Goal: Task Accomplishment & Management: Manage account settings

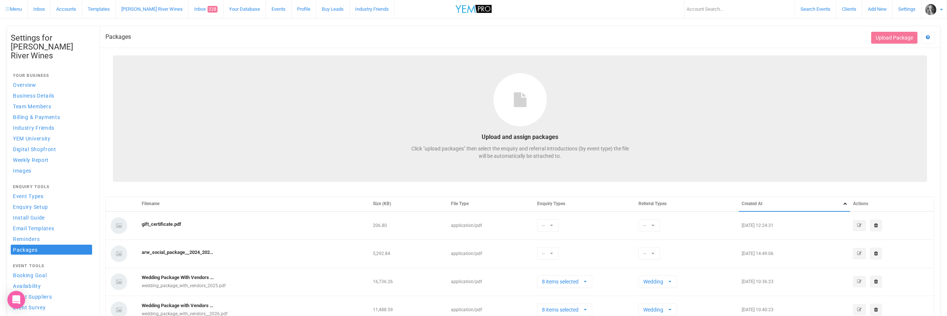
select select
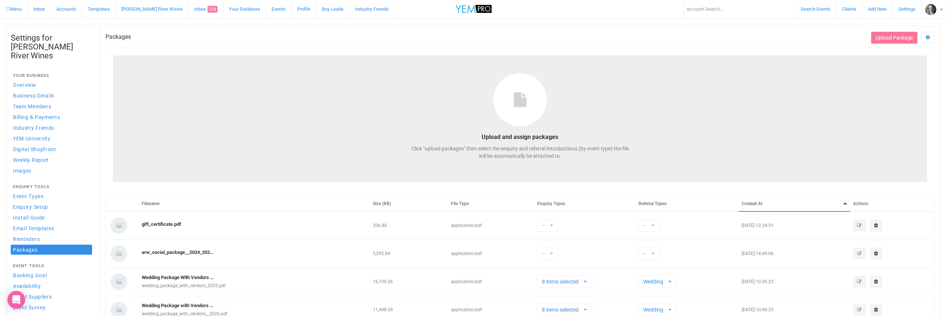
select select
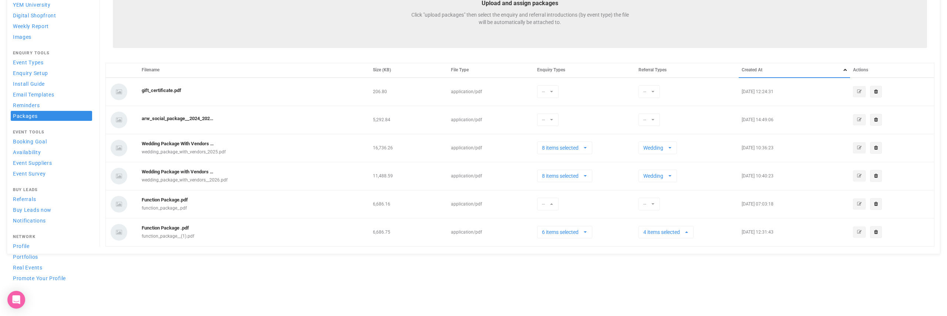
scroll to position [4, 0]
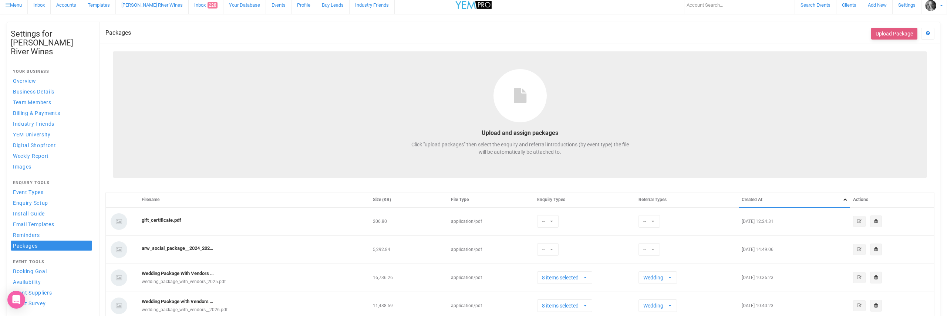
click at [891, 33] on button "Upload Package" at bounding box center [894, 34] width 46 height 12
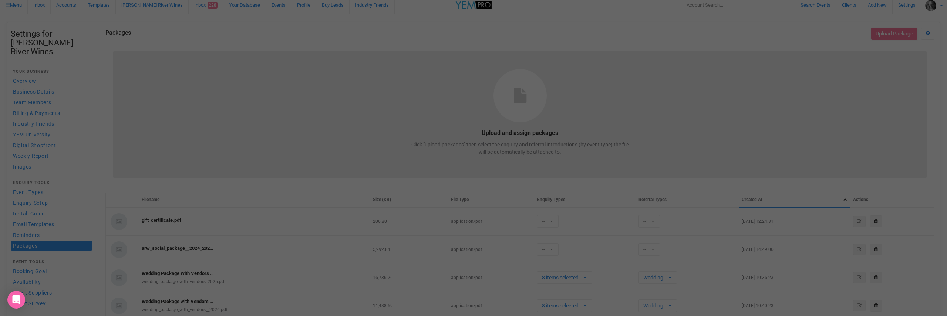
select select
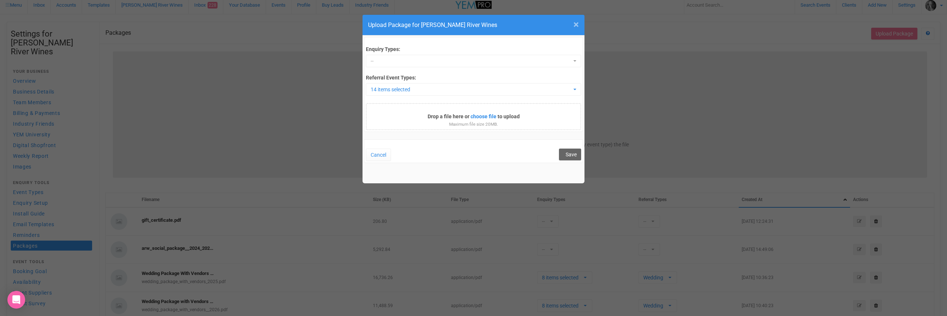
click at [576, 24] on span "×" at bounding box center [576, 24] width 6 height 12
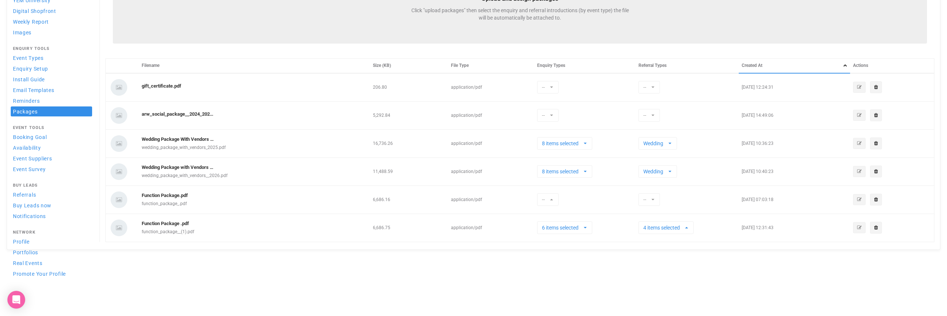
scroll to position [137, 0]
click at [589, 144] on button "8 items selected" at bounding box center [564, 145] width 55 height 13
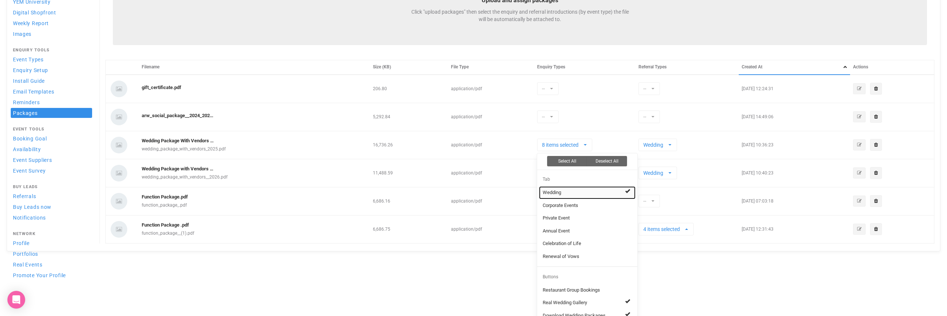
click at [569, 192] on link "Wedding" at bounding box center [587, 192] width 97 height 13
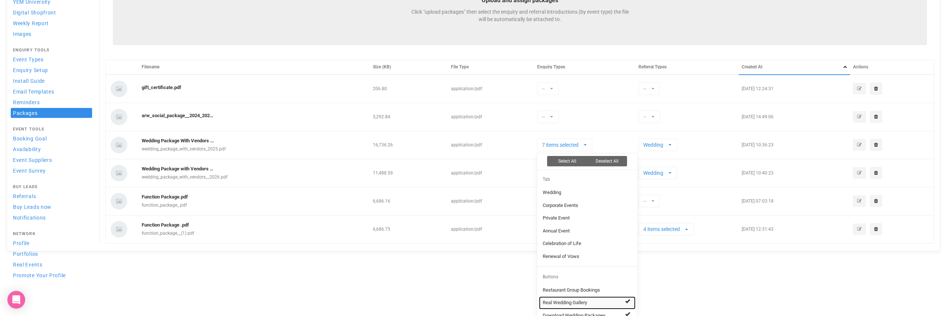
click at [578, 300] on span "Real Wedding Gallery" at bounding box center [565, 303] width 44 height 7
drag, startPoint x: 584, startPoint y: 312, endPoint x: 586, endPoint y: 307, distance: 5.3
click at [584, 313] on span "Download Wedding Packages" at bounding box center [574, 316] width 63 height 7
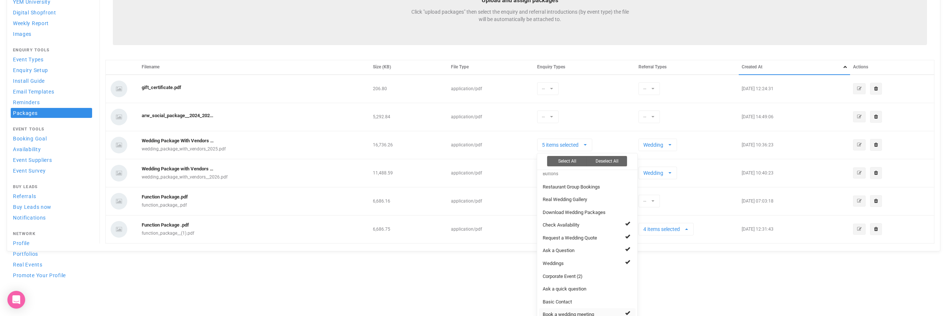
scroll to position [145, 0]
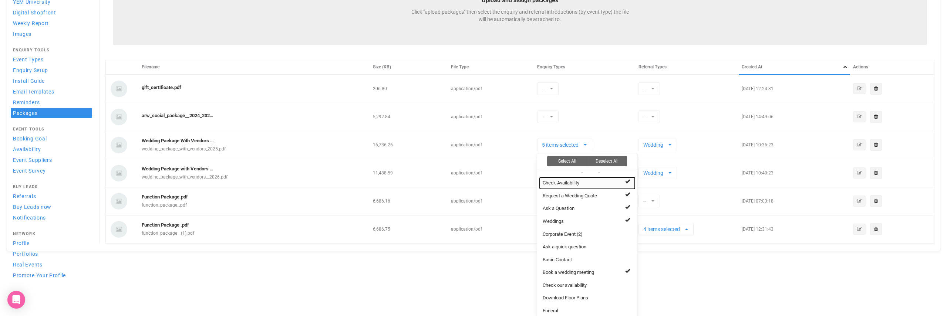
click at [593, 177] on link "Check Availability" at bounding box center [587, 183] width 97 height 13
drag, startPoint x: 595, startPoint y: 191, endPoint x: 595, endPoint y: 198, distance: 7.4
click at [595, 193] on span "Request a Wedding Quote" at bounding box center [570, 196] width 54 height 7
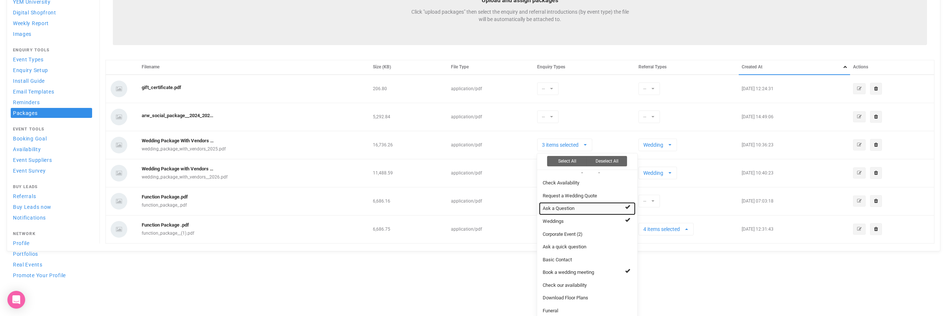
click at [578, 204] on link "Ask a Question" at bounding box center [587, 208] width 97 height 13
click at [586, 217] on link "Weddings" at bounding box center [587, 221] width 97 height 13
select select "1239301"
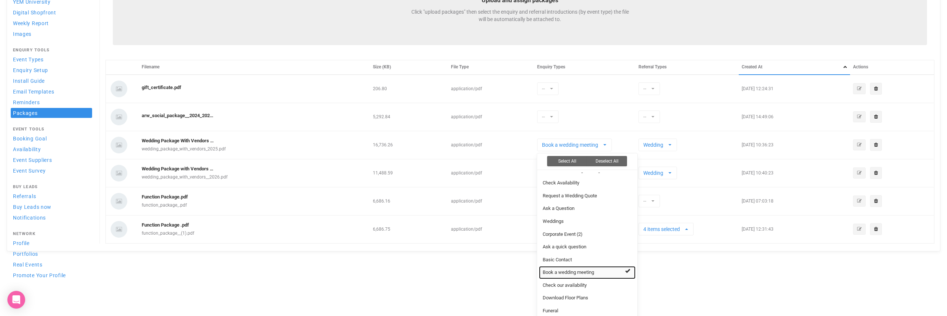
click at [591, 269] on span "Book a wedding meeting" at bounding box center [568, 272] width 51 height 7
select select
click at [672, 144] on button "Wedding" at bounding box center [658, 145] width 38 height 13
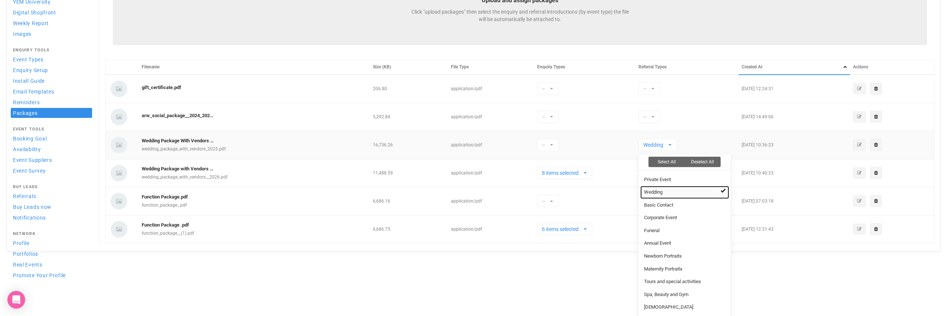
click at [672, 191] on link "Wedding" at bounding box center [684, 192] width 89 height 13
select select
click at [681, 137] on td "-- Select All Deselect All Private Event Wedding Basic Contact Corporate Event …" at bounding box center [687, 145] width 103 height 28
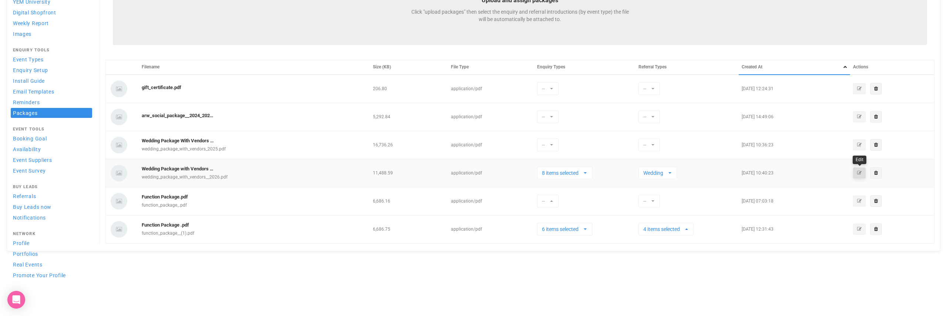
click at [859, 172] on icon "button" at bounding box center [859, 173] width 4 height 4
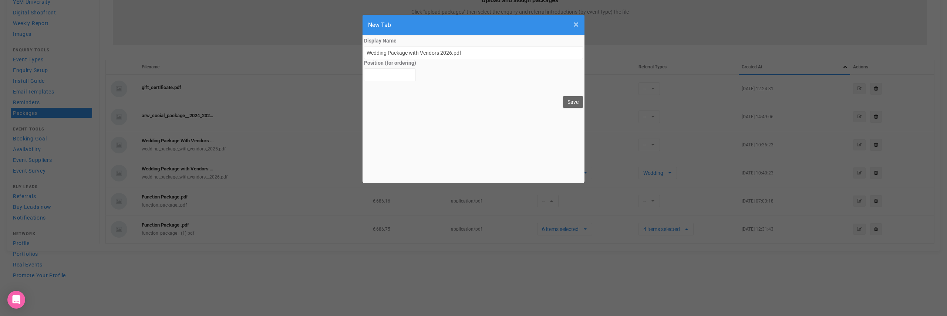
click at [577, 26] on span "×" at bounding box center [576, 24] width 6 height 12
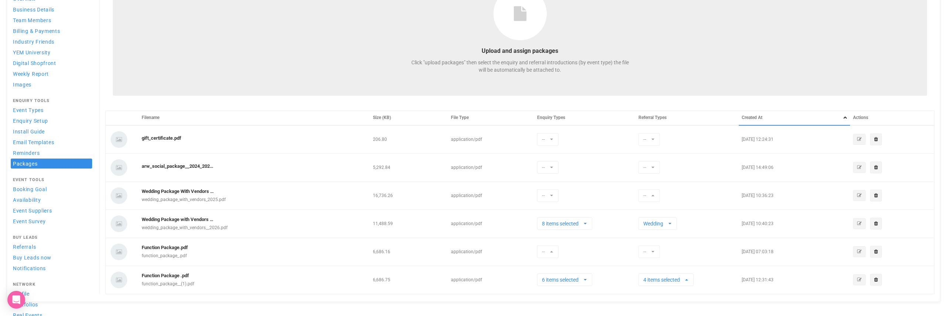
scroll to position [23, 0]
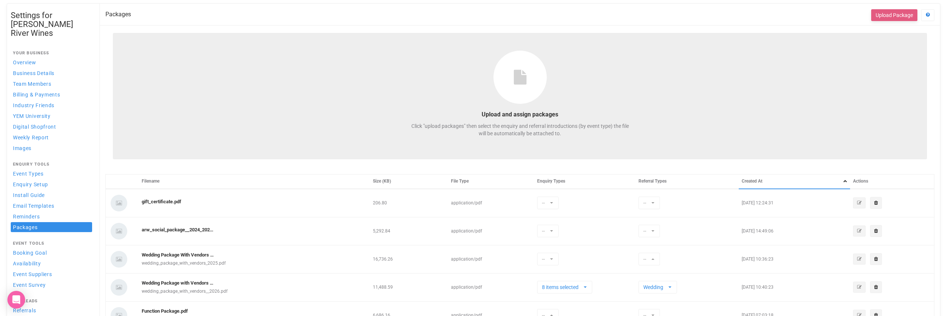
click at [886, 10] on button "Upload Package" at bounding box center [894, 15] width 46 height 12
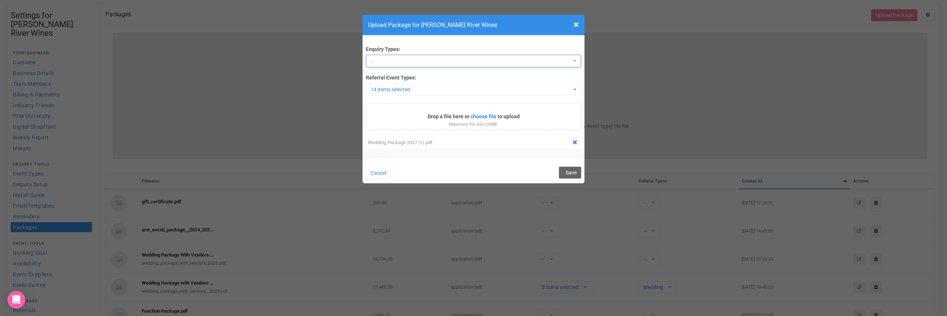
click at [378, 61] on span "--" at bounding box center [471, 60] width 201 height 7
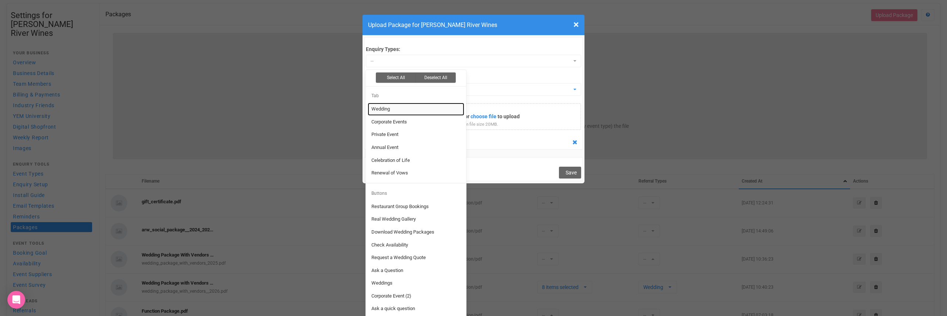
click at [393, 108] on link "Wedding" at bounding box center [416, 109] width 97 height 13
select select "161196"
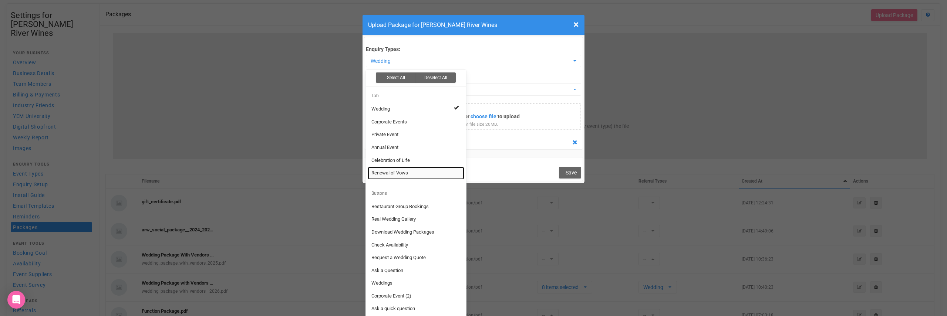
click at [440, 171] on link "Renewal of Vows" at bounding box center [416, 173] width 97 height 13
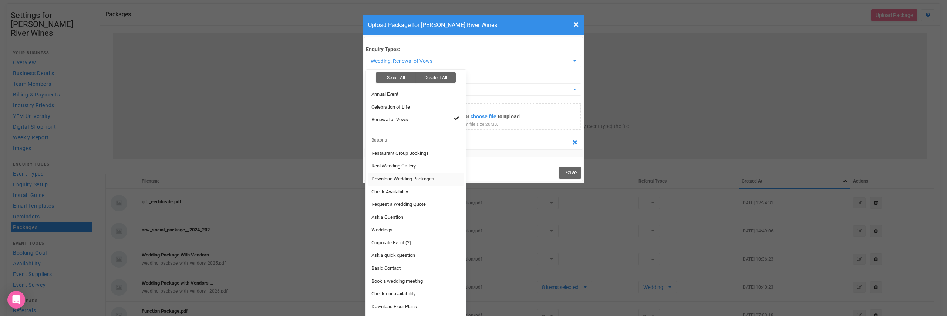
scroll to position [58, 0]
click at [424, 159] on link "Real Wedding Gallery" at bounding box center [416, 161] width 97 height 13
click at [445, 171] on link "Download Wedding Packages" at bounding box center [416, 174] width 97 height 13
click at [443, 198] on link "Request a Wedding Quote" at bounding box center [416, 200] width 97 height 13
click at [438, 224] on link "Weddings" at bounding box center [416, 225] width 97 height 13
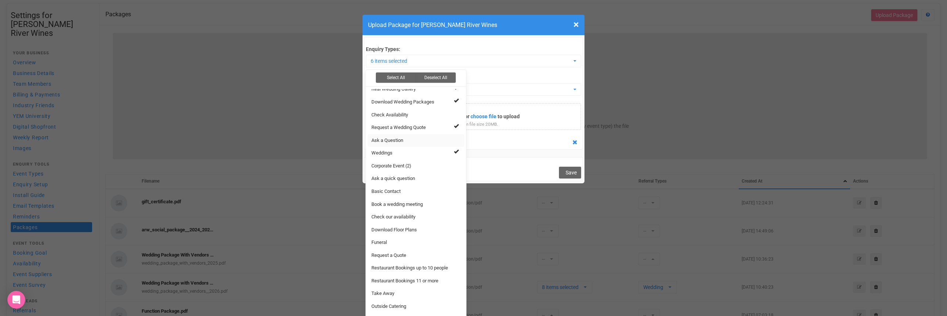
scroll to position [1, 0]
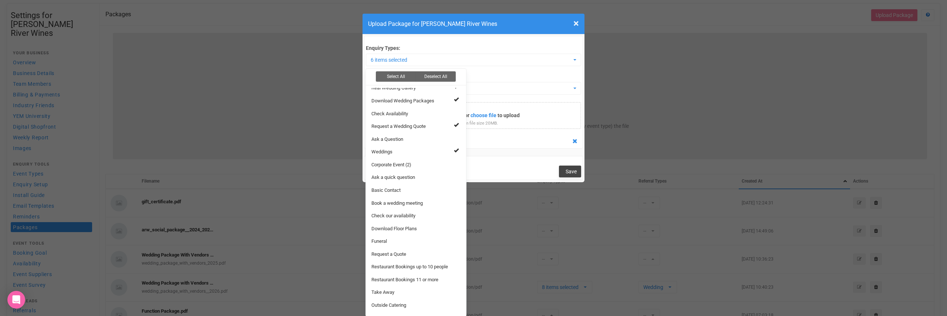
click at [570, 172] on span "Save" at bounding box center [571, 172] width 11 height 6
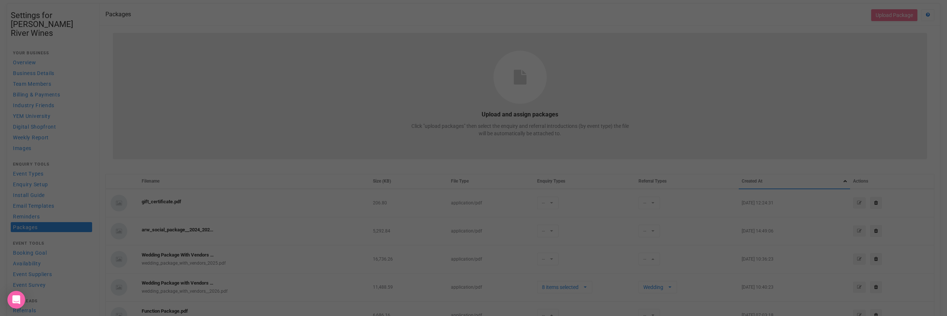
scroll to position [0, 0]
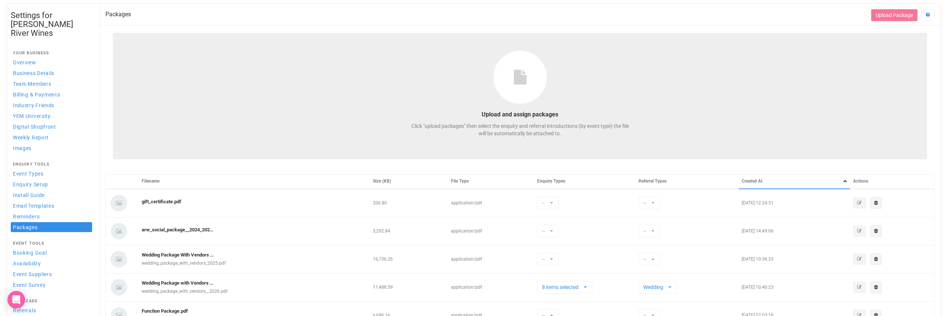
select select
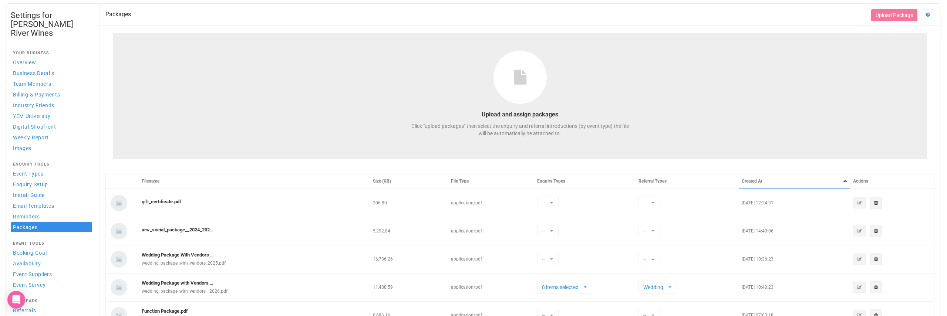
select select
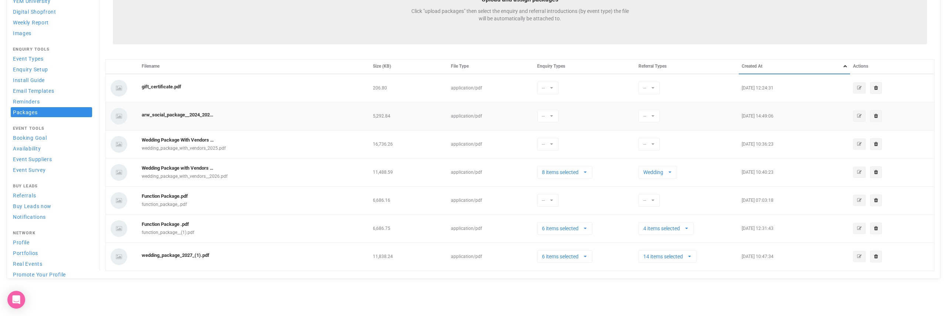
scroll to position [168, 0]
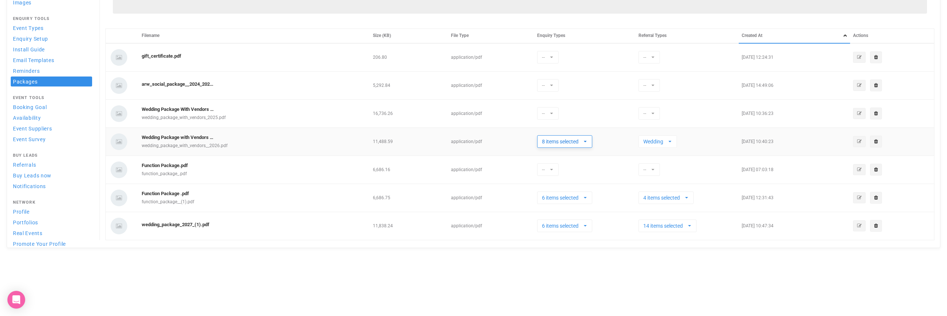
click at [589, 138] on button "8 items selected" at bounding box center [564, 141] width 55 height 13
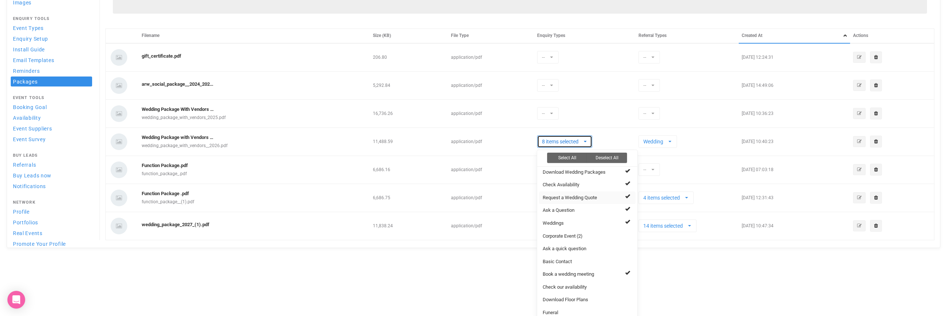
scroll to position [142, 0]
click at [489, 228] on td "application/pdf" at bounding box center [491, 226] width 87 height 28
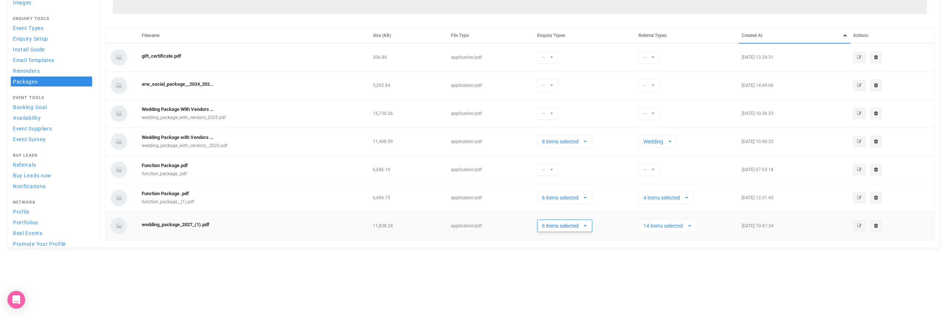
click at [590, 224] on button "6 items selected" at bounding box center [564, 226] width 55 height 13
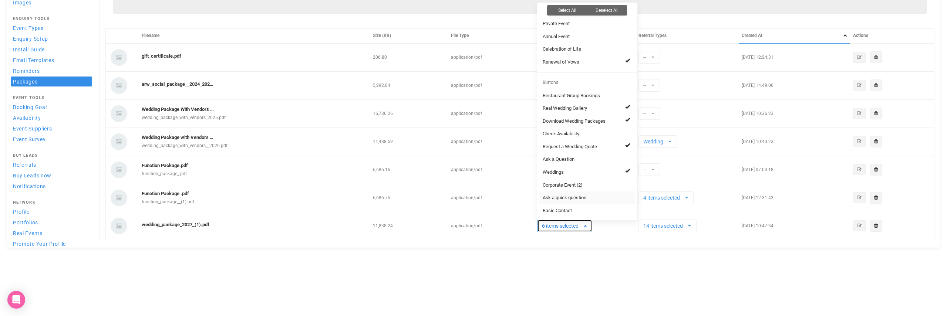
scroll to position [53, 0]
click at [619, 210] on link "Book a wedding meeting" at bounding box center [587, 214] width 97 height 13
click at [606, 228] on td "7 items selected Wedding Corporate Events Private Event Annual Event Celebratio…" at bounding box center [584, 226] width 101 height 28
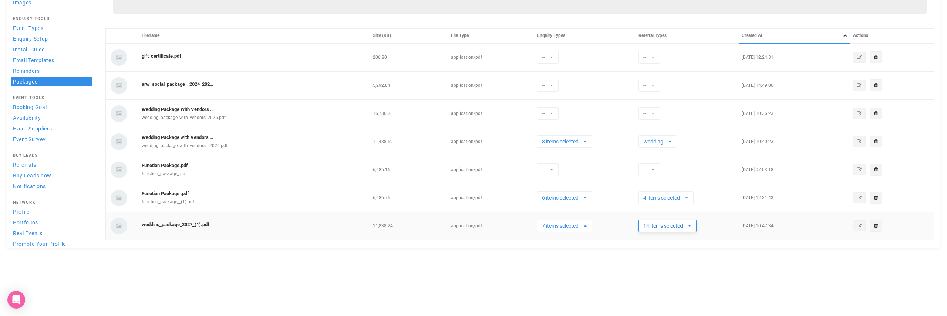
click at [679, 224] on span "14 items selected" at bounding box center [665, 225] width 44 height 7
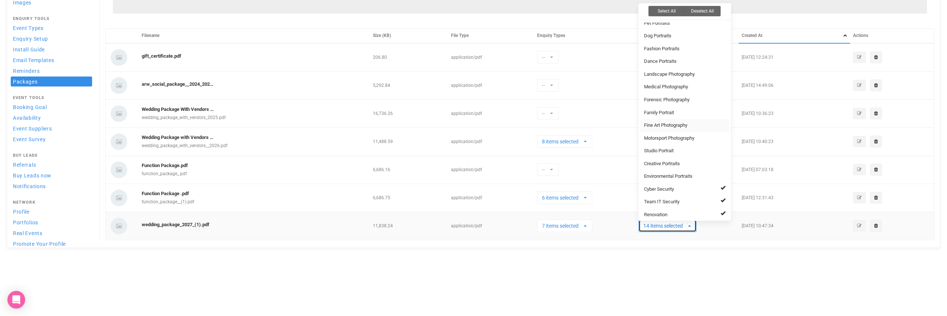
scroll to position [265, 0]
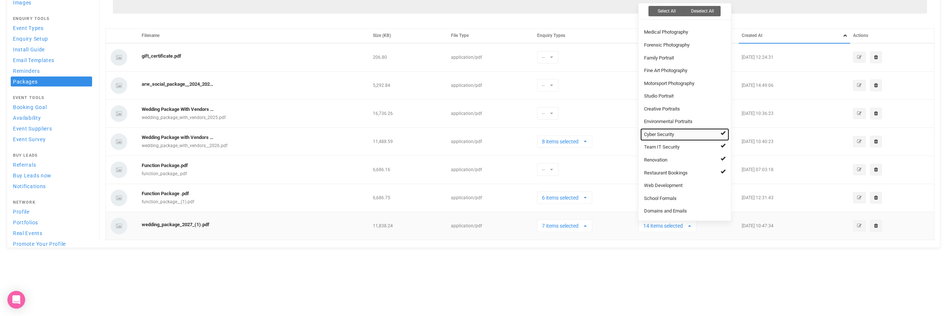
click at [705, 128] on link "Cyber Security" at bounding box center [684, 134] width 89 height 13
click at [710, 141] on link "Team IT Security" at bounding box center [684, 147] width 89 height 13
click at [706, 154] on link "Renovation" at bounding box center [684, 160] width 89 height 13
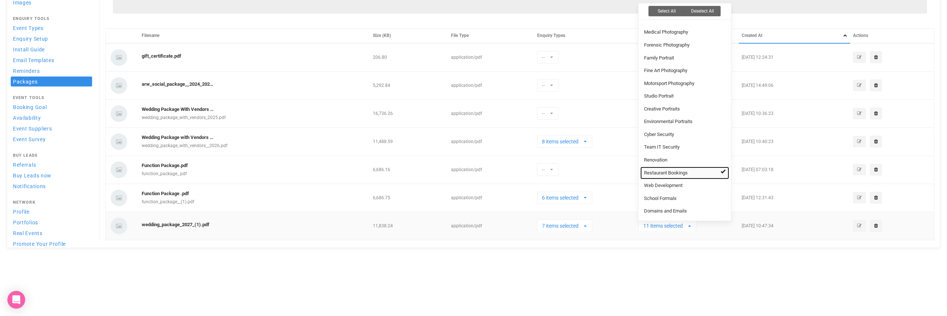
click at [705, 167] on link "Restaurant Bookings" at bounding box center [684, 173] width 89 height 13
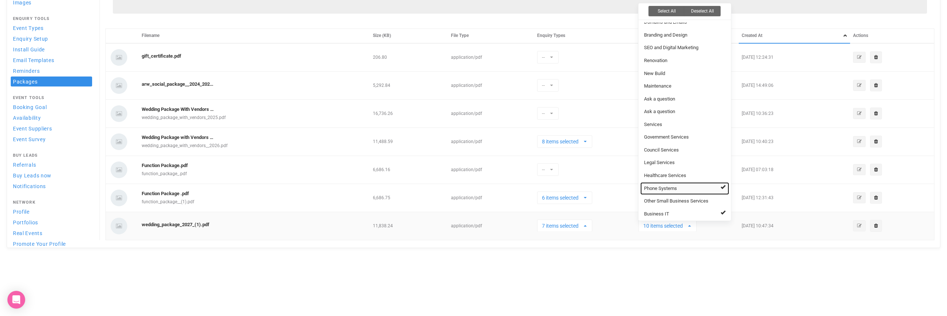
click at [697, 182] on link "Phone Systems" at bounding box center [684, 188] width 89 height 13
click at [696, 208] on link "Business IT" at bounding box center [684, 214] width 89 height 13
click at [699, 221] on link "Email security" at bounding box center [684, 227] width 89 height 13
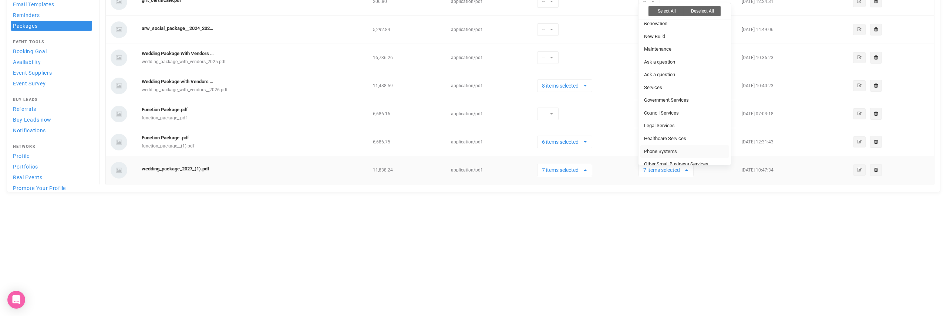
scroll to position [392, 0]
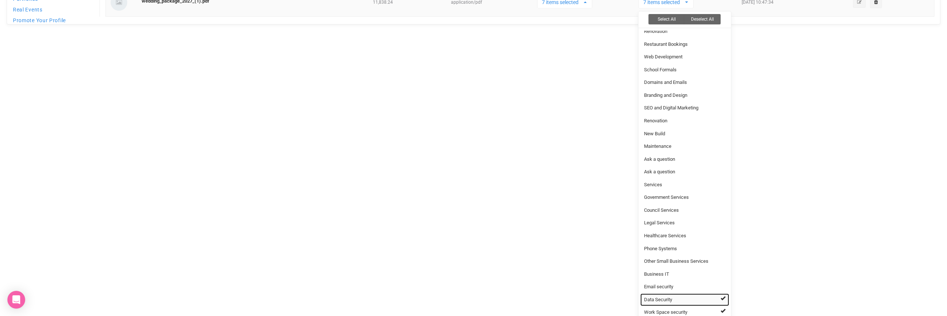
click at [714, 294] on link "Data Security" at bounding box center [684, 300] width 89 height 13
click at [716, 306] on link "Work Space security" at bounding box center [684, 312] width 89 height 13
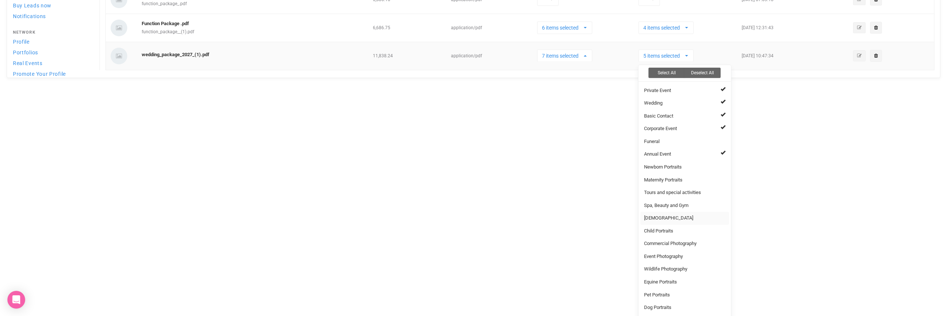
scroll to position [5, 0]
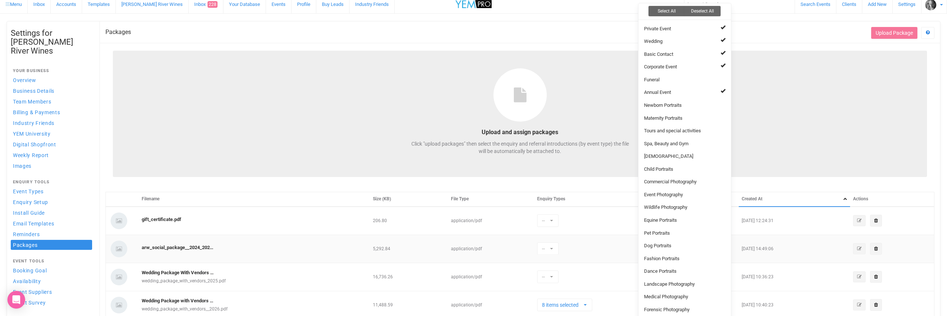
click at [599, 256] on td "-- Select All Deselect All Tab Wedding Corporate Events Private Event Annual Ev…" at bounding box center [584, 249] width 101 height 28
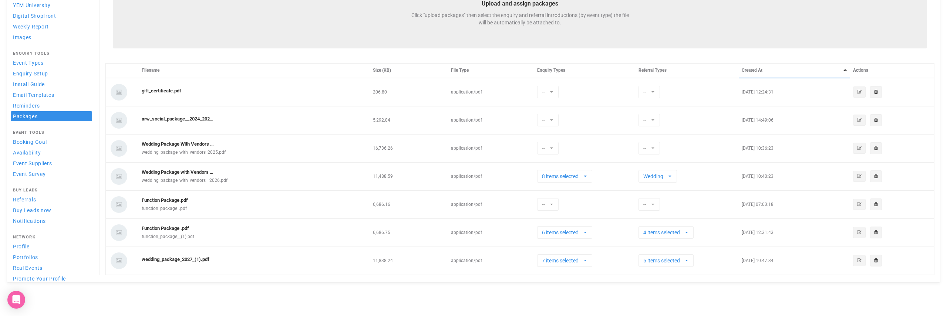
scroll to position [135, 0]
click at [687, 259] on span "button" at bounding box center [686, 259] width 3 height 1
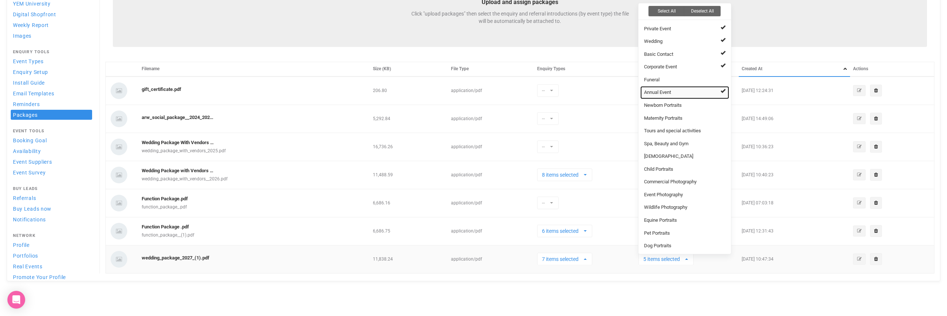
click at [722, 92] on link "Annual Event" at bounding box center [684, 92] width 89 height 13
click at [722, 25] on span at bounding box center [723, 27] width 5 height 5
click at [719, 38] on link "Wedding" at bounding box center [684, 41] width 89 height 13
click at [723, 40] on link "Wedding" at bounding box center [684, 41] width 89 height 13
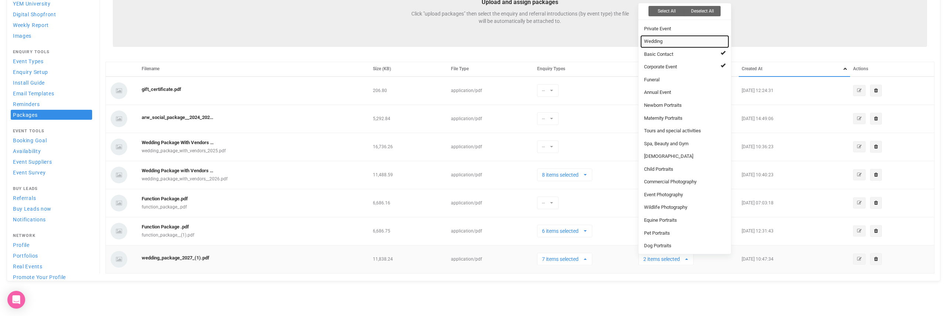
select select "20"
click at [721, 51] on span at bounding box center [723, 52] width 5 height 5
click at [723, 64] on span at bounding box center [723, 65] width 5 height 5
click at [667, 283] on div "Settings for Albert River Wines Your Business Overview Business Details Team Me…" at bounding box center [473, 95] width 947 height 409
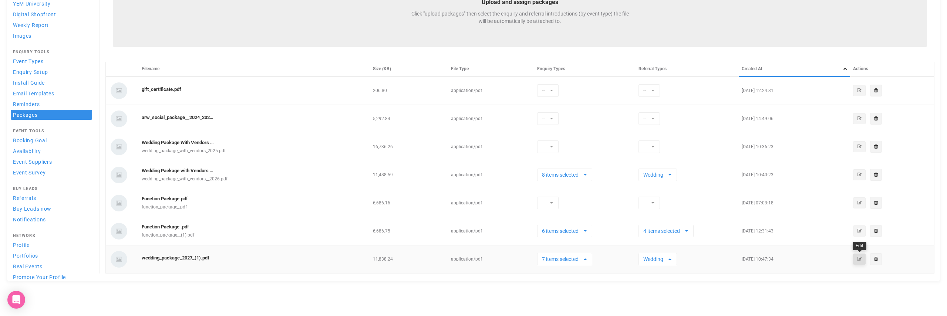
click at [858, 259] on icon "button" at bounding box center [859, 259] width 4 height 4
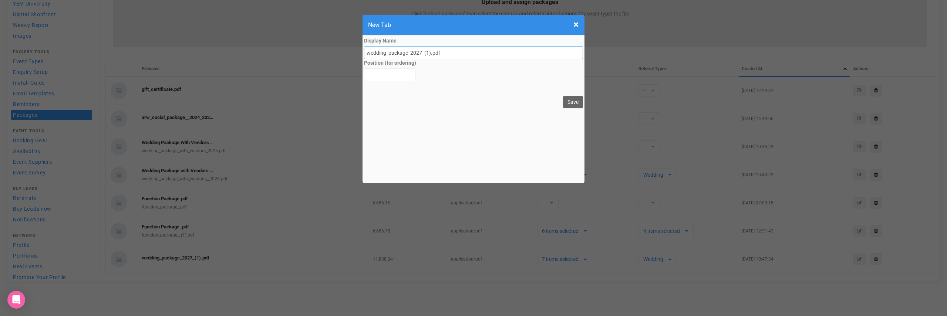
click at [369, 51] on input "wedding_package_2027_(1).pdf" at bounding box center [473, 52] width 219 height 13
click at [408, 53] on input "Wedding Package_2027_(1).pdf" at bounding box center [473, 52] width 219 height 13
click at [419, 52] on input "Wedding Package 2027_(1).pdf" at bounding box center [473, 52] width 219 height 13
click at [421, 52] on input "Wedding Package 2027_(1).pdf" at bounding box center [473, 52] width 219 height 13
type input "Wedding Package 2027.pdf"
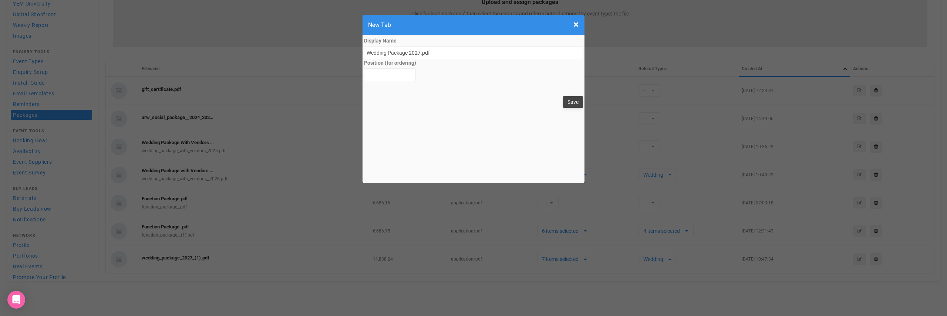
click at [571, 102] on button "Save" at bounding box center [573, 102] width 20 height 12
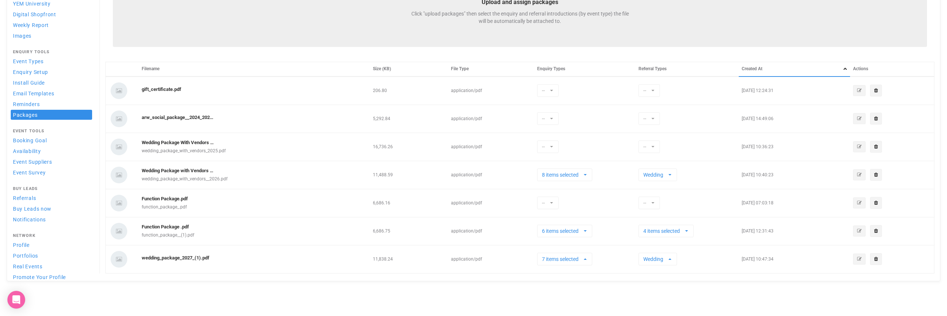
select select
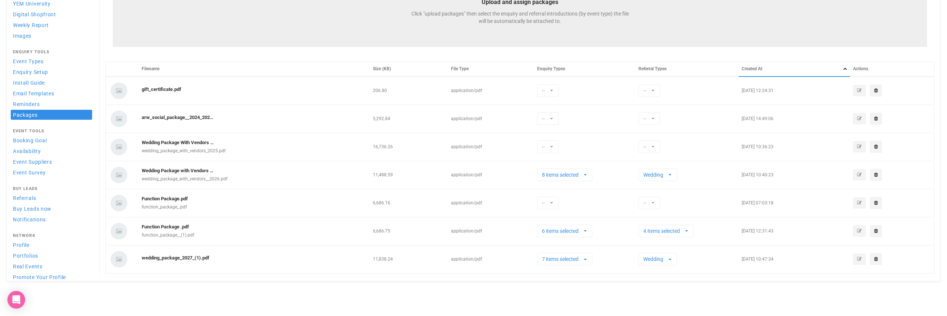
select select
